Goal: Task Accomplishment & Management: Use online tool/utility

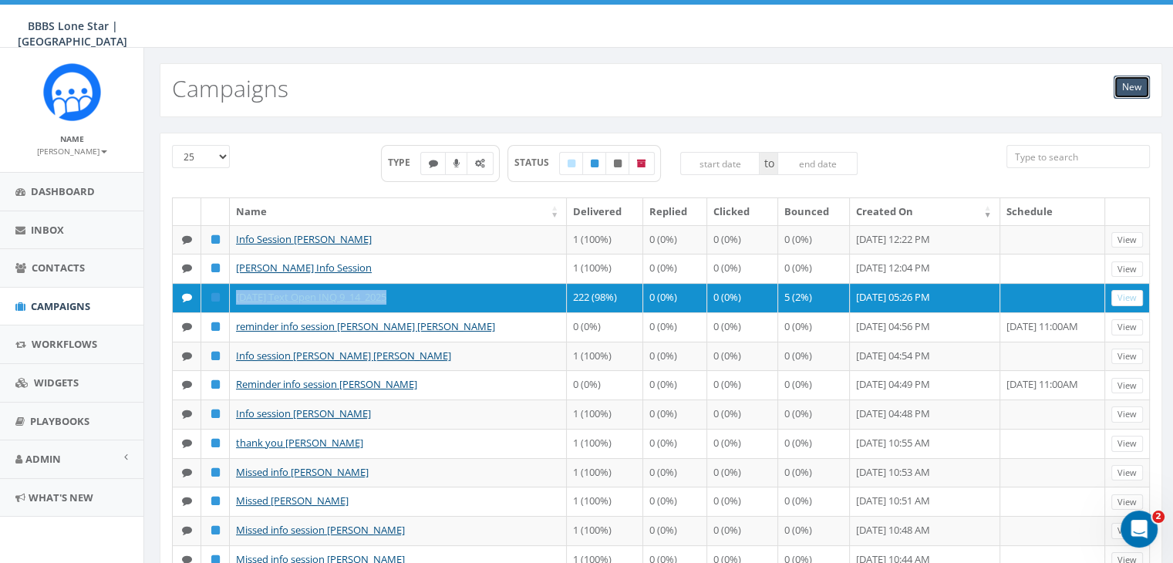
click at [1130, 87] on link "New" at bounding box center [1132, 87] width 36 height 23
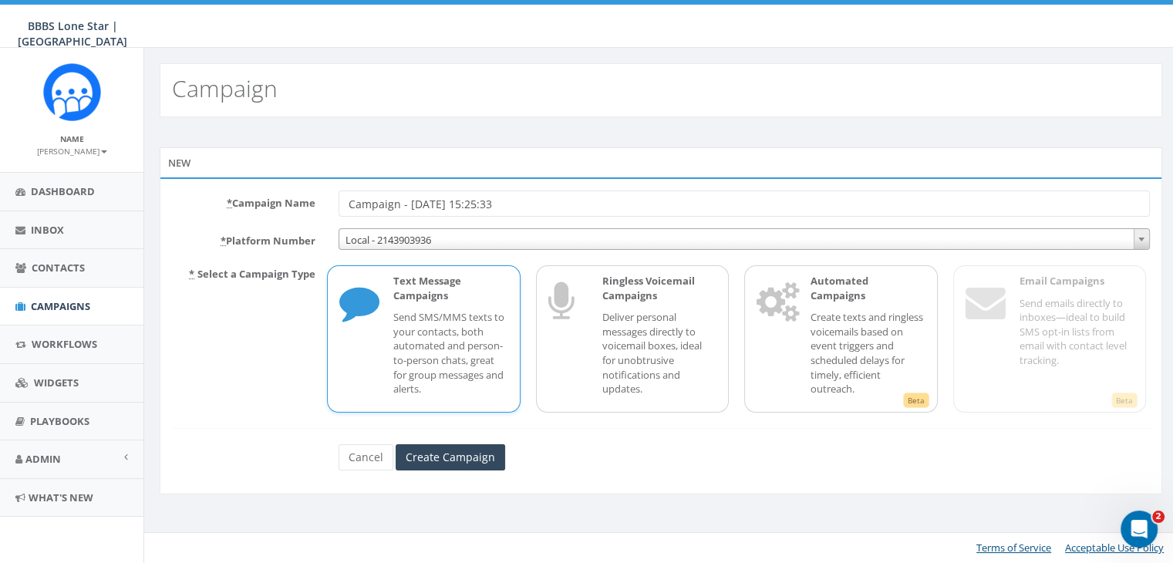
click at [425, 315] on p "Send SMS/MMS texts to your contacts, both automated and person-to-person chats,…" at bounding box center [450, 353] width 114 height 86
click at [452, 446] on input "Create Campaign" at bounding box center [451, 457] width 110 height 26
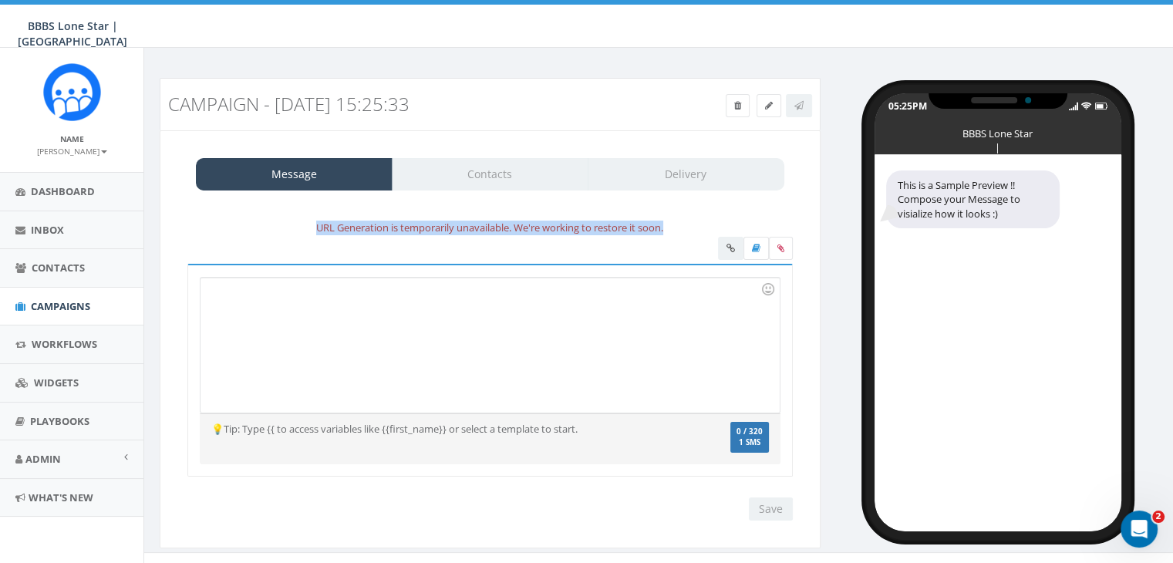
drag, startPoint x: 309, startPoint y: 229, endPoint x: 625, endPoint y: 236, distance: 315.5
click at [625, 236] on div "URL Generation is temporarily unavailable. We're working to restore it soon. Re…" at bounding box center [489, 370] width 605 height 302
copy div "URL Generation is temporarily unavailable. We're working to restore it soon."
